Goal: Navigation & Orientation: Find specific page/section

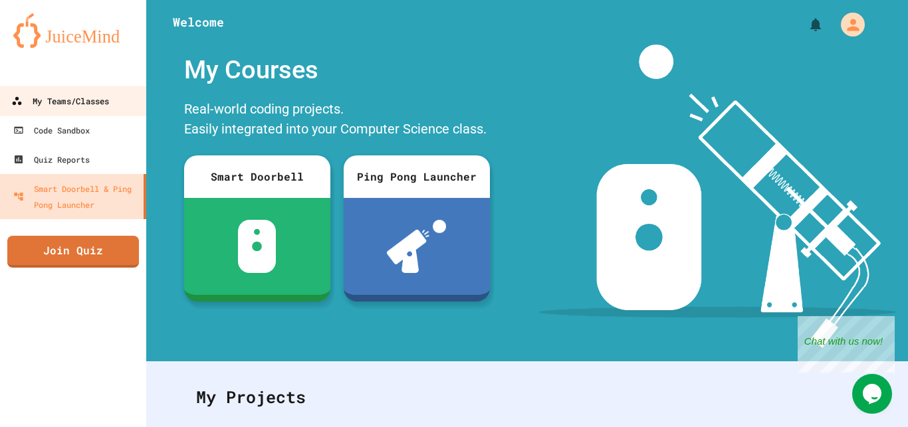
click at [68, 114] on link "My Teams/Classes" at bounding box center [73, 101] width 151 height 30
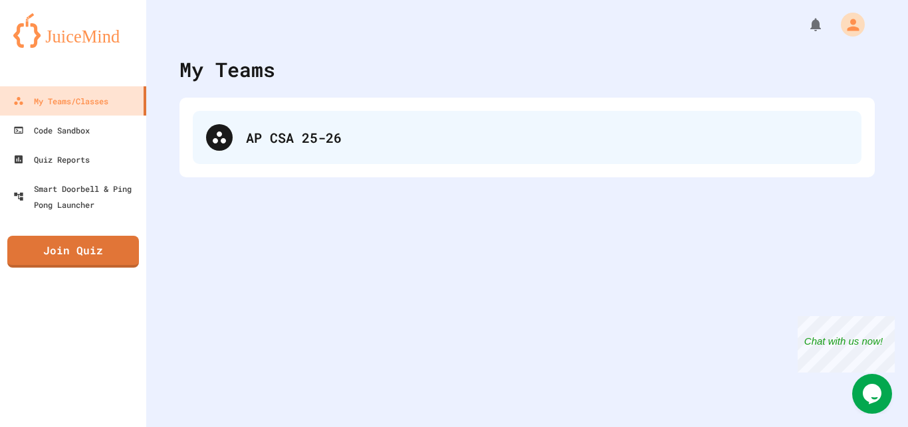
click at [221, 133] on icon at bounding box center [219, 138] width 13 height 12
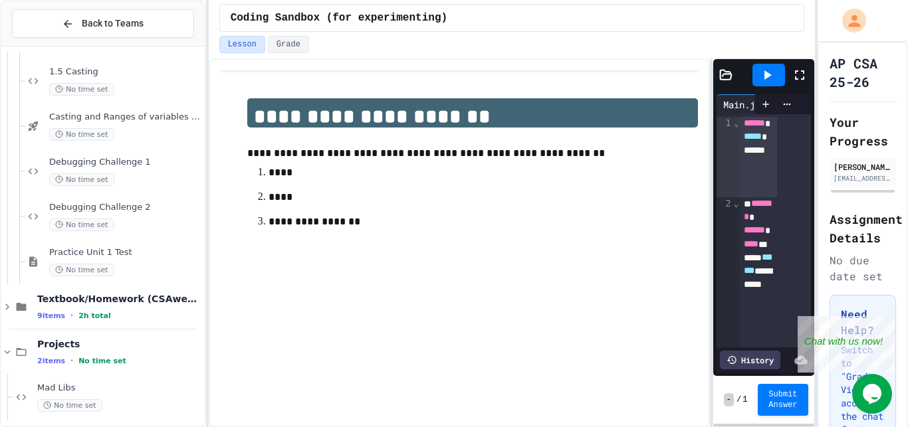
scroll to position [484, 0]
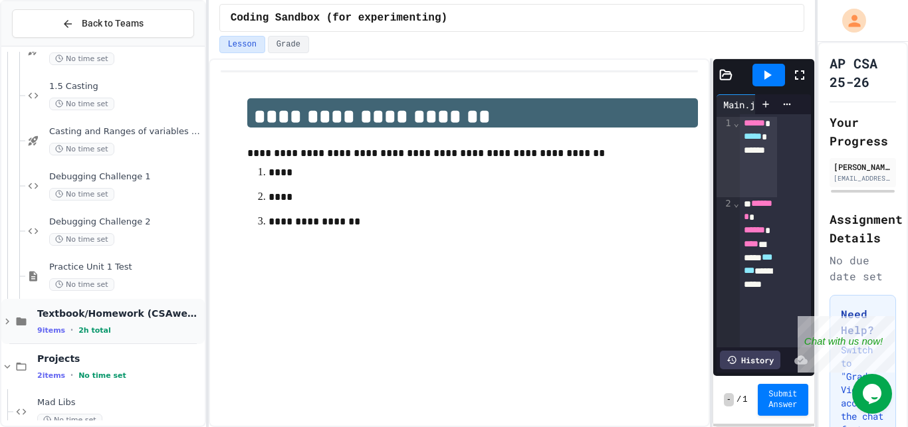
click at [158, 329] on div "9 items • 2h total" at bounding box center [119, 330] width 165 height 11
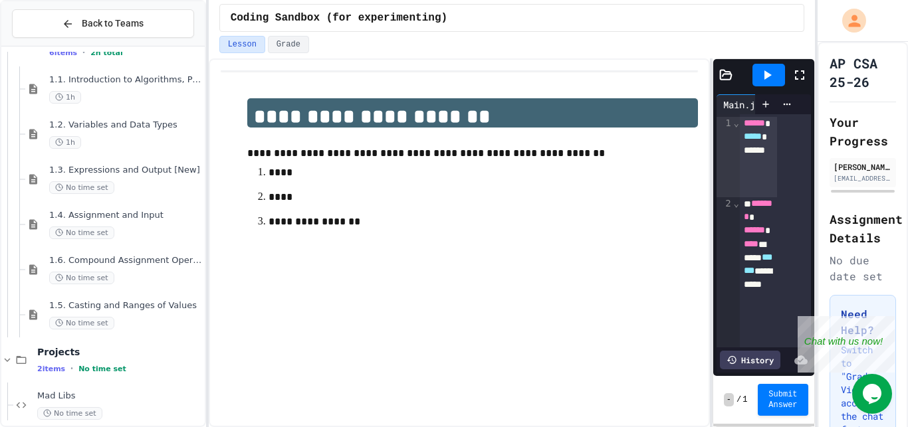
scroll to position [883, 0]
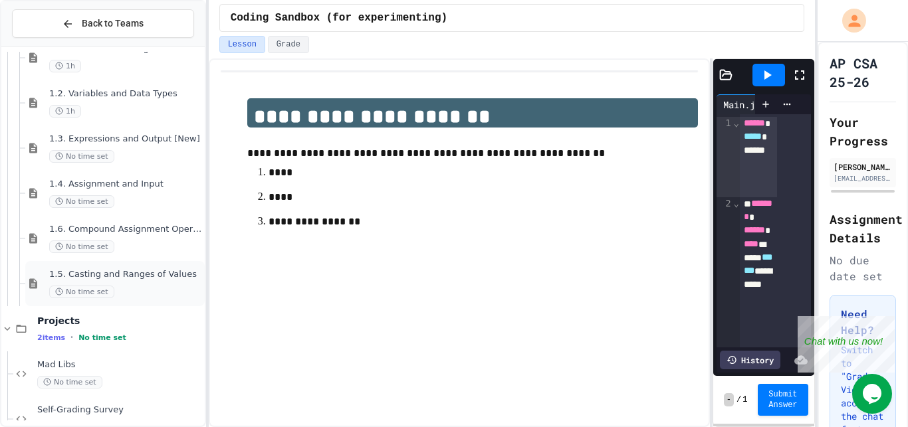
click at [151, 286] on div "No time set" at bounding box center [125, 292] width 153 height 13
